Goal: Transaction & Acquisition: Purchase product/service

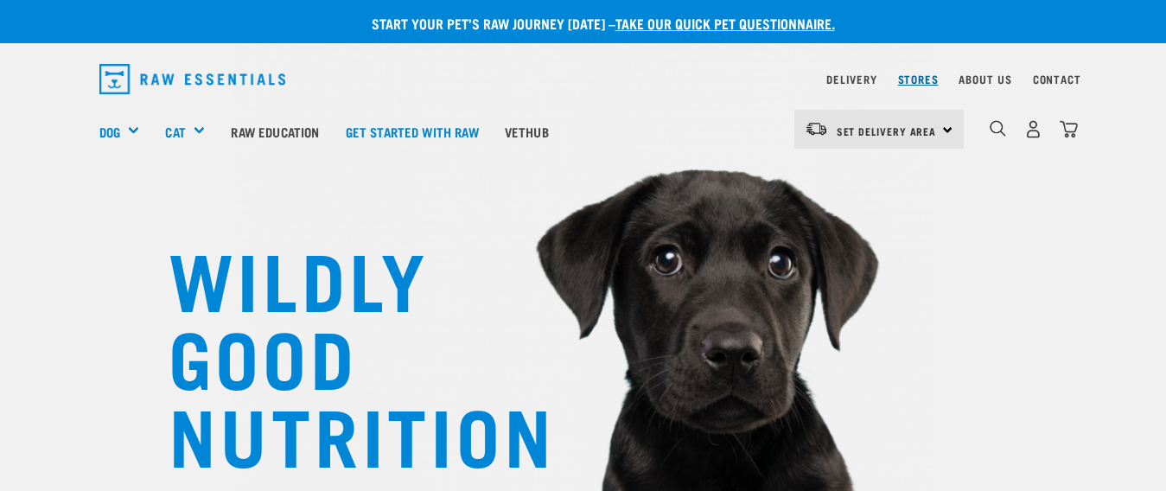
click at [919, 76] on link "Stores" at bounding box center [918, 79] width 41 height 6
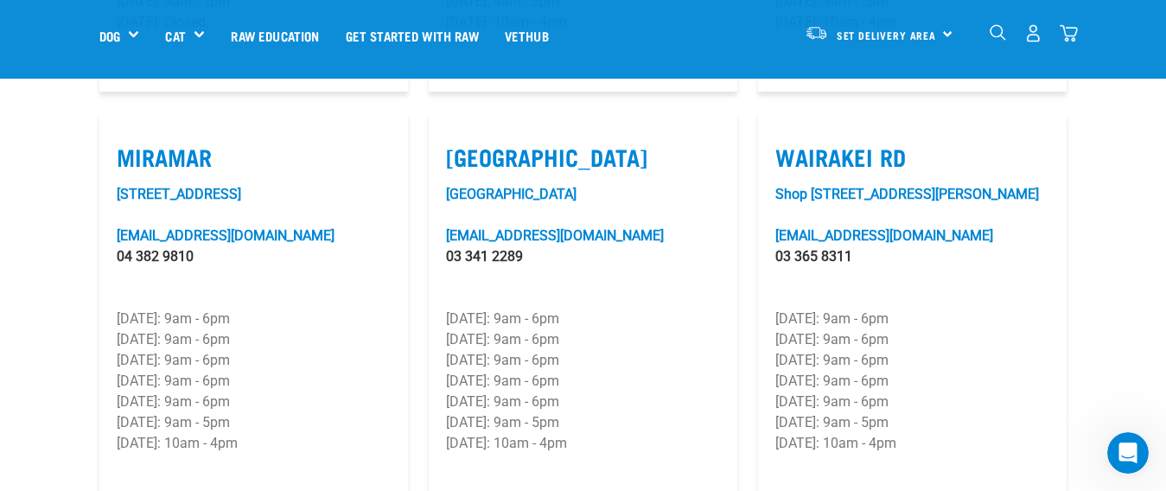
scroll to position [2593, 0]
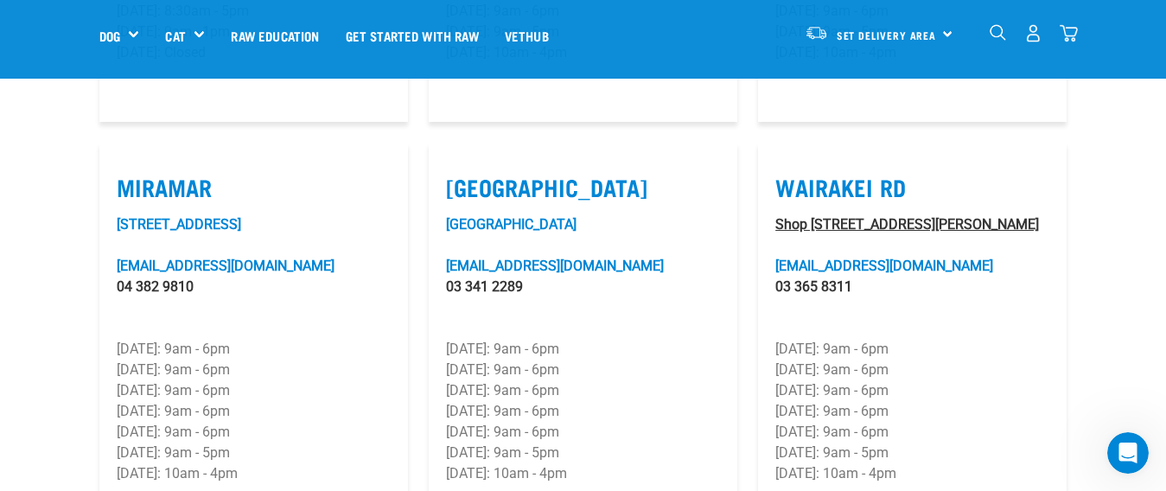
click at [858, 216] on link "Shop 6/501 Wairakei Road, Burnside" at bounding box center [907, 224] width 264 height 16
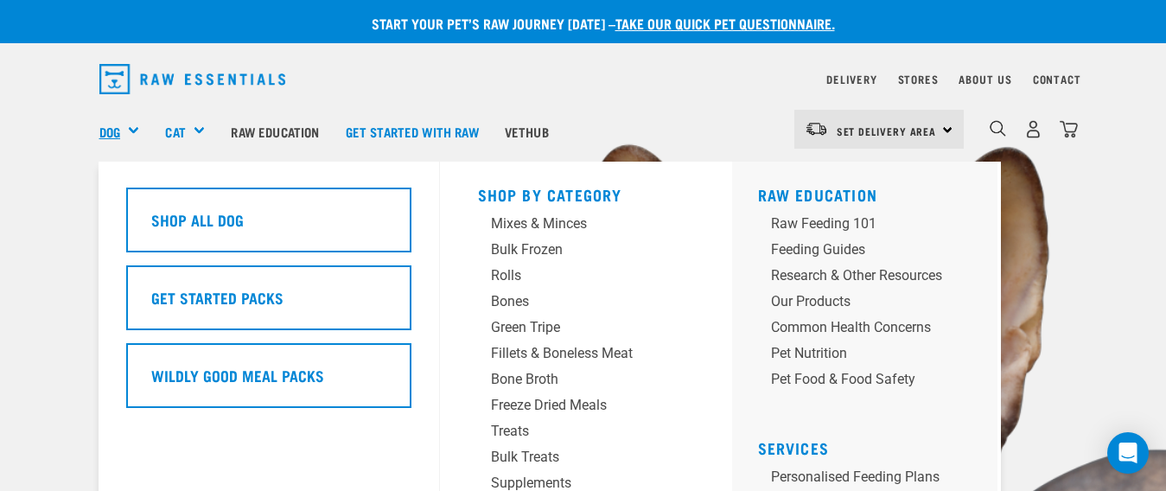
click at [119, 122] on link "Dog" at bounding box center [109, 132] width 21 height 20
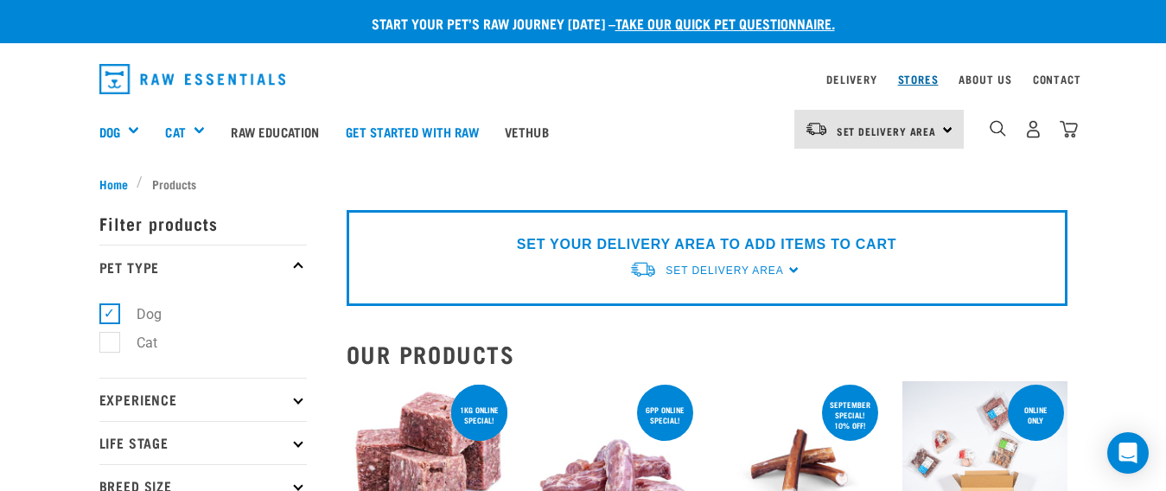
click at [919, 79] on link "Stores" at bounding box center [918, 79] width 41 height 6
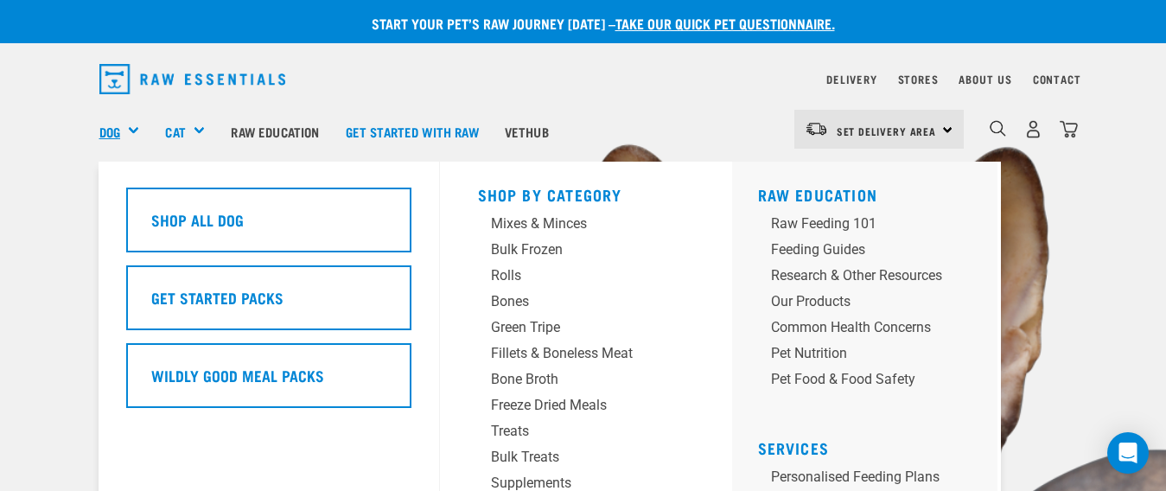
click at [120, 132] on link "Dog" at bounding box center [109, 132] width 21 height 20
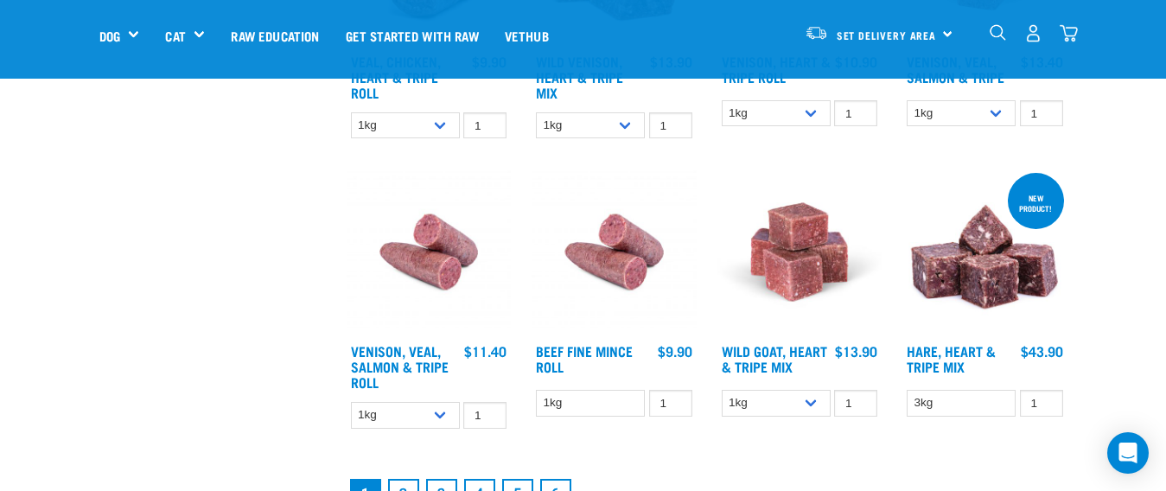
scroll to position [2247, 0]
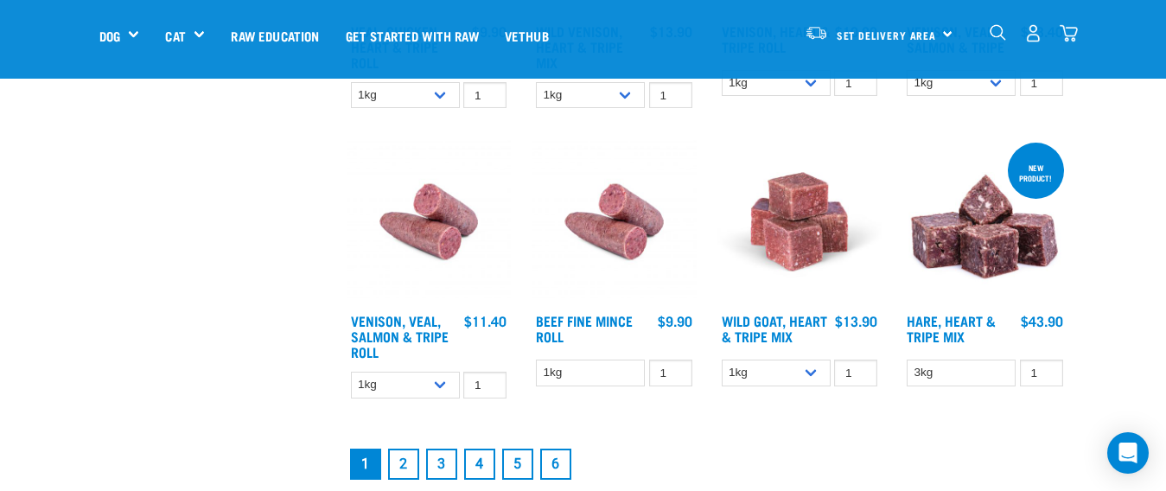
click at [411, 465] on link "2" at bounding box center [403, 464] width 31 height 31
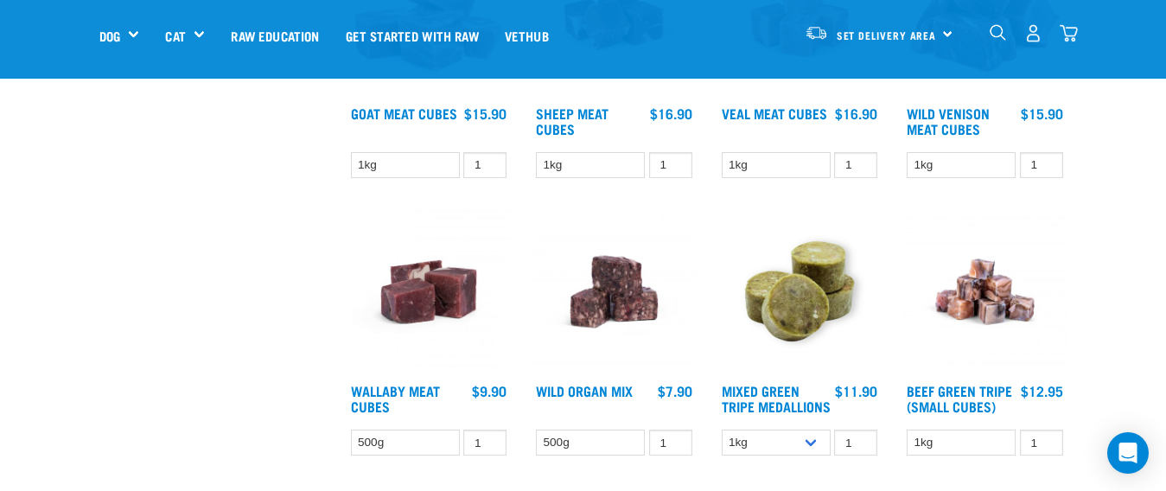
scroll to position [2075, 0]
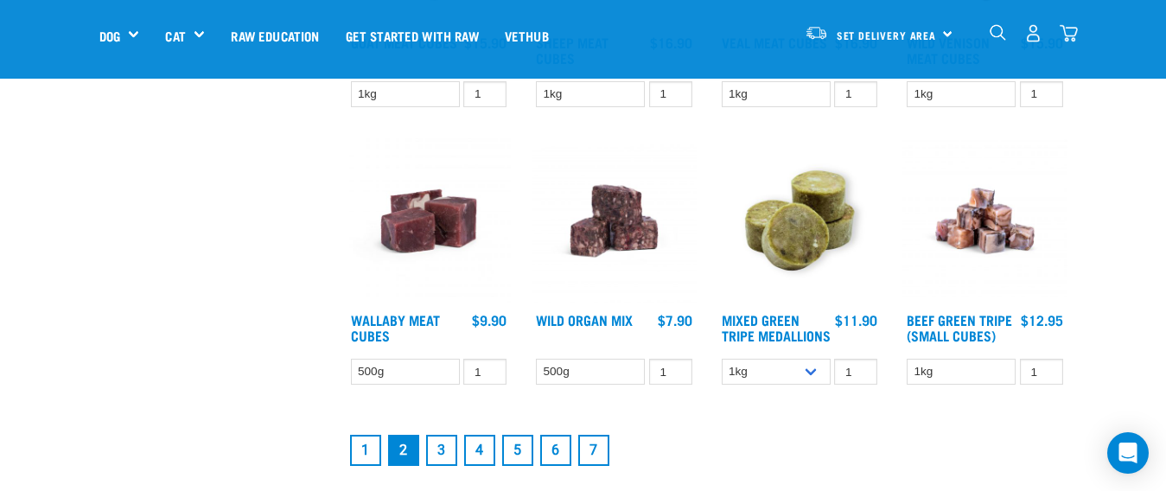
click at [373, 463] on link "1" at bounding box center [365, 450] width 31 height 31
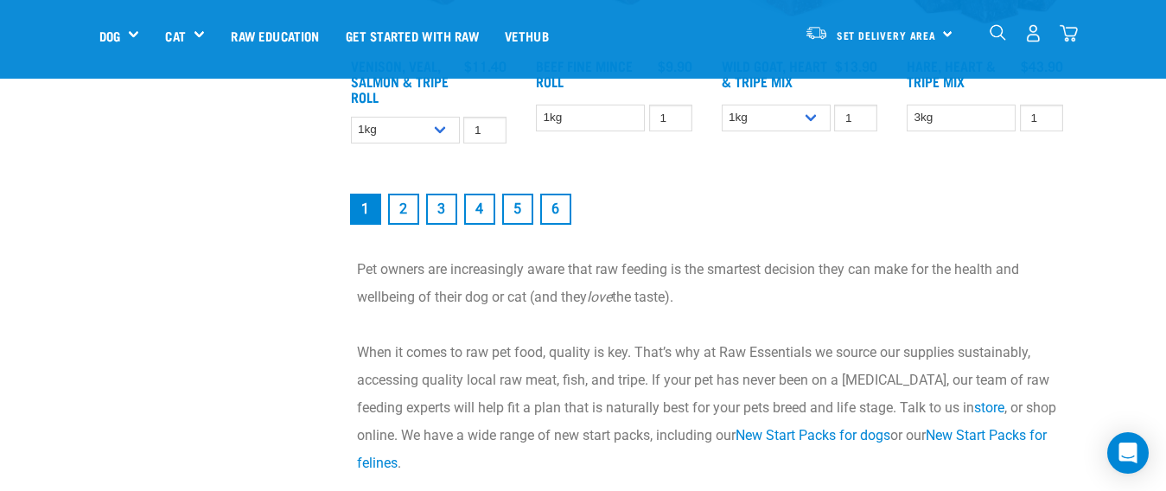
scroll to position [2507, 0]
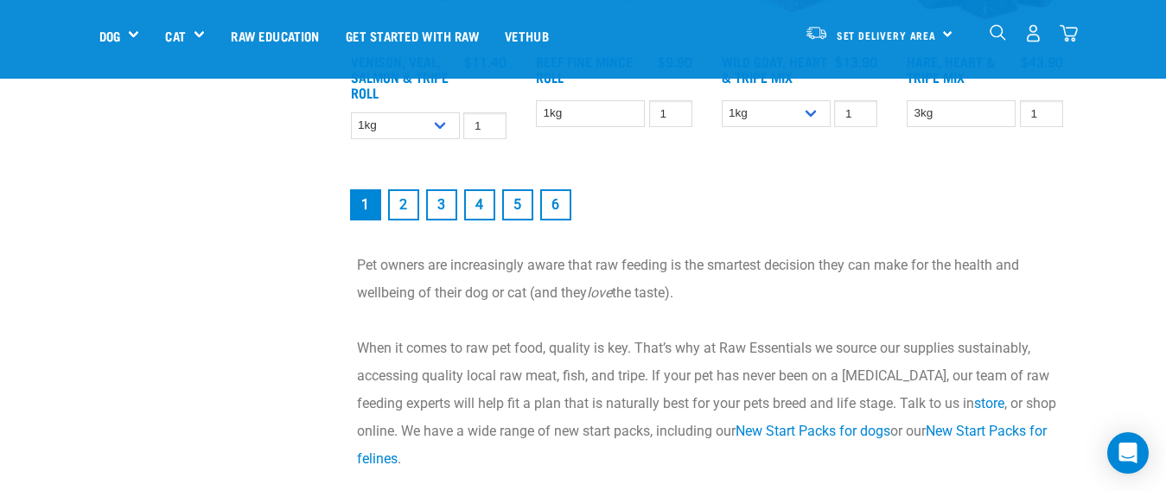
click at [404, 203] on link "2" at bounding box center [403, 204] width 31 height 31
